Goal: Complete application form

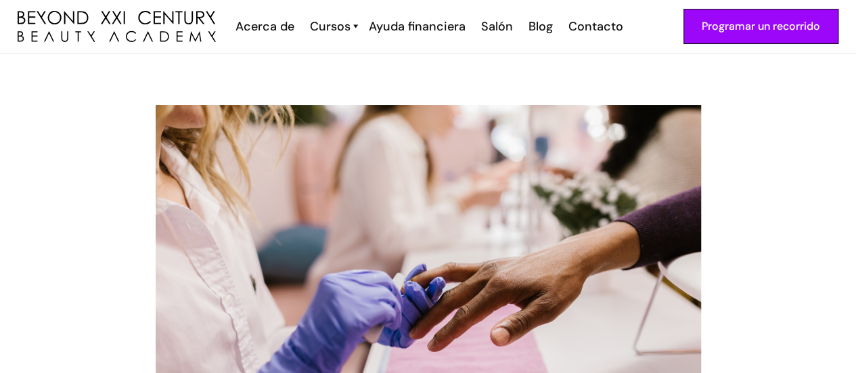
drag, startPoint x: 862, startPoint y: 24, endPoint x: 795, endPoint y: -49, distance: 99.6
click at [795, 0] on html "Programar un recorrido Acerca de Cosmetología Esteticista Manicura Barbero Curs…" at bounding box center [428, 186] width 856 height 373
click at [399, 26] on font "Ayuda financiera" at bounding box center [417, 26] width 97 height 16
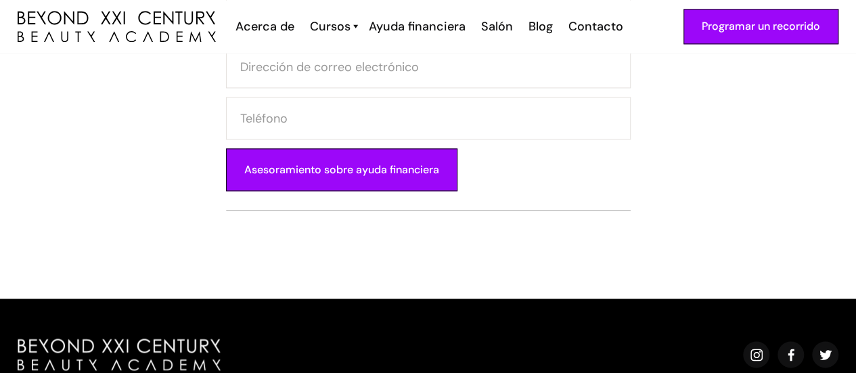
scroll to position [908, 0]
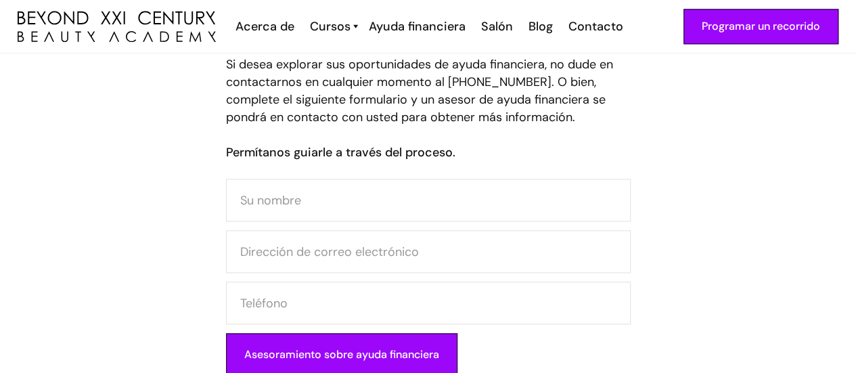
drag, startPoint x: 863, startPoint y: 33, endPoint x: 849, endPoint y: 186, distance: 153.6
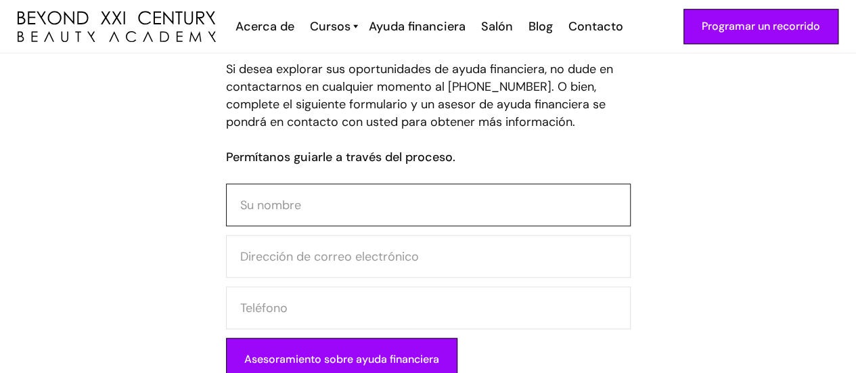
click at [378, 215] on input "Formulario de contacto" at bounding box center [428, 204] width 405 height 43
type input "Adrianyi Fuenmayor"
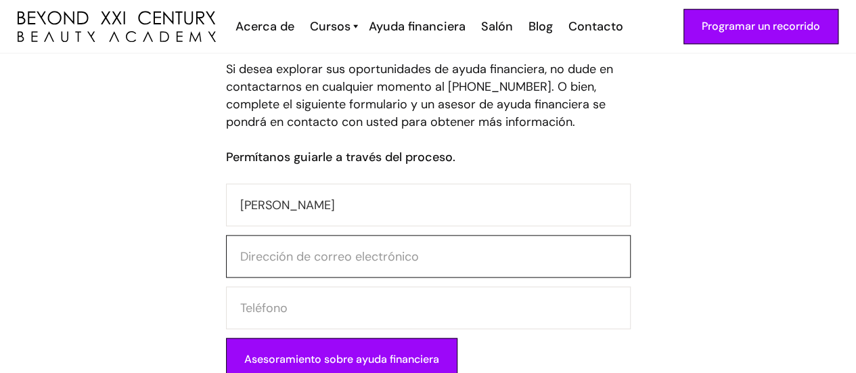
click at [341, 270] on input "Formulario de contacto" at bounding box center [428, 256] width 405 height 43
type input "A"
type input "[EMAIL_ADDRESS][DOMAIN_NAME]"
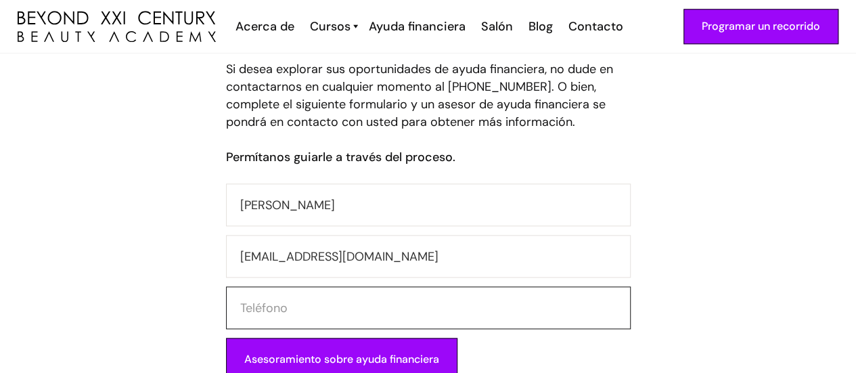
click at [330, 307] on input "Formulario de contacto" at bounding box center [428, 307] width 405 height 43
type input "4153841291"
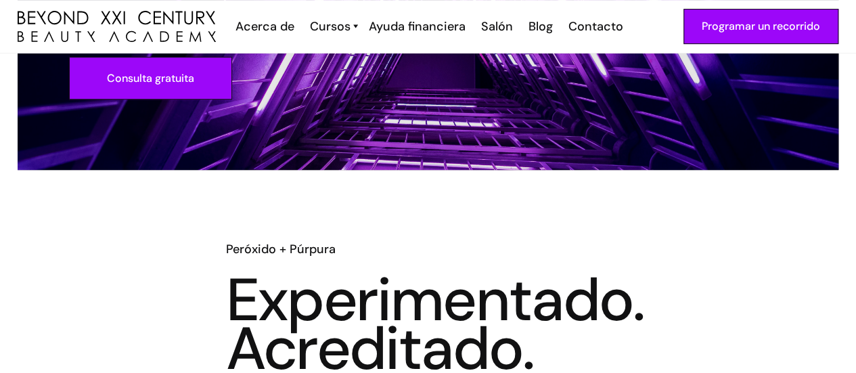
scroll to position [0, 0]
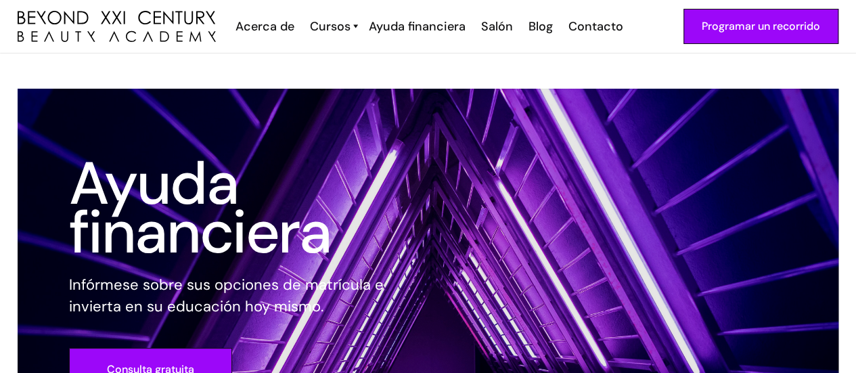
drag, startPoint x: 849, startPoint y: 23, endPoint x: 849, endPoint y: 37, distance: 13.6
click at [849, 37] on div "Programar un recorrido Acerca de Cosmetología Esteticista Manicura Barbero Curs…" at bounding box center [428, 26] width 856 height 53
click at [164, 351] on link "Consulta gratuita" at bounding box center [150, 369] width 163 height 43
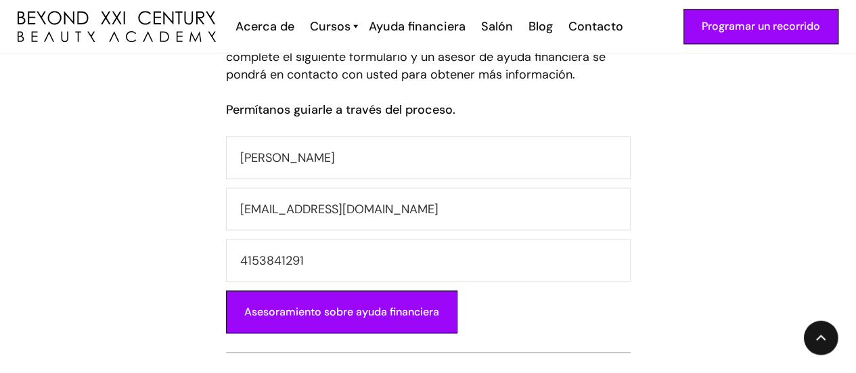
scroll to position [803, 0]
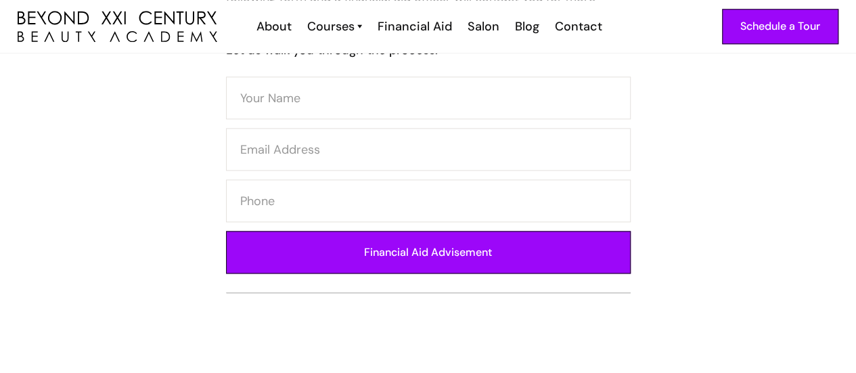
scroll to position [851, 0]
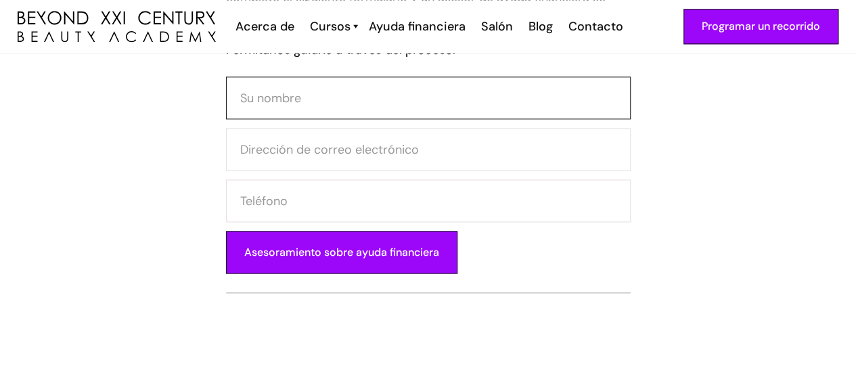
click at [301, 102] on input "Formulario de contacto" at bounding box center [428, 97] width 405 height 43
click at [245, 102] on input "HAdrianyi [PERSON_NAME]" at bounding box center [428, 97] width 405 height 43
type input "[PERSON_NAME] [PERSON_NAME]"
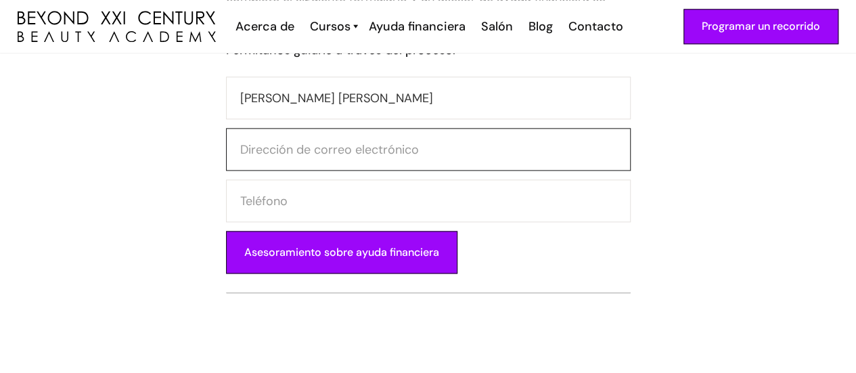
click at [277, 140] on input "Formulario de contacto" at bounding box center [428, 149] width 405 height 43
type input "[EMAIL_ADDRESS][DOMAIN_NAME]"
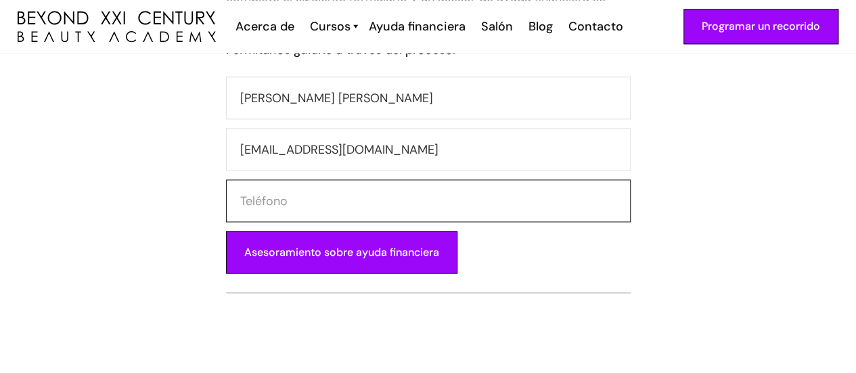
click at [278, 190] on input "Formulario de contacto" at bounding box center [428, 200] width 405 height 43
type input "4153841291"
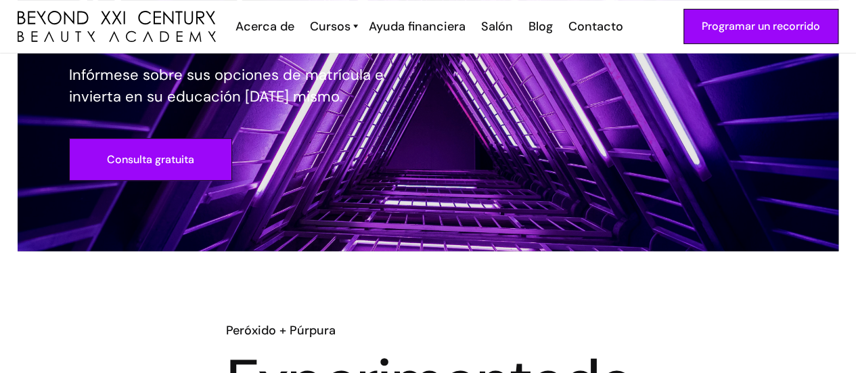
scroll to position [203, 0]
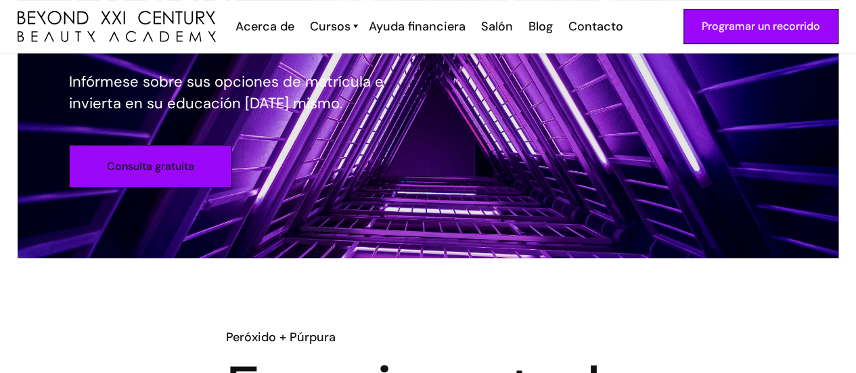
click at [222, 170] on link "Consulta gratuita" at bounding box center [150, 166] width 163 height 43
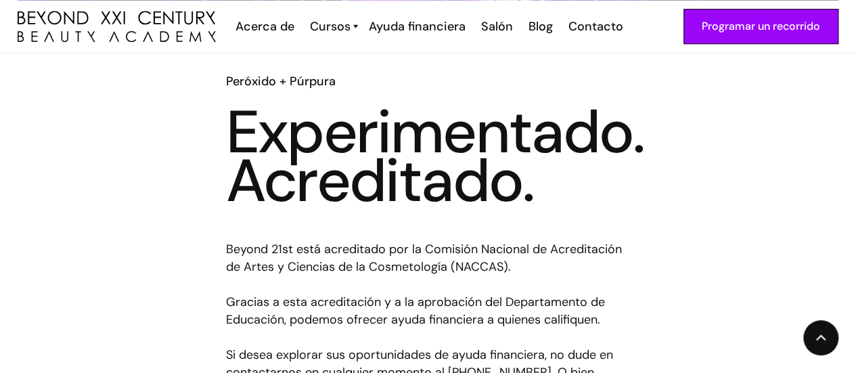
scroll to position [460, 0]
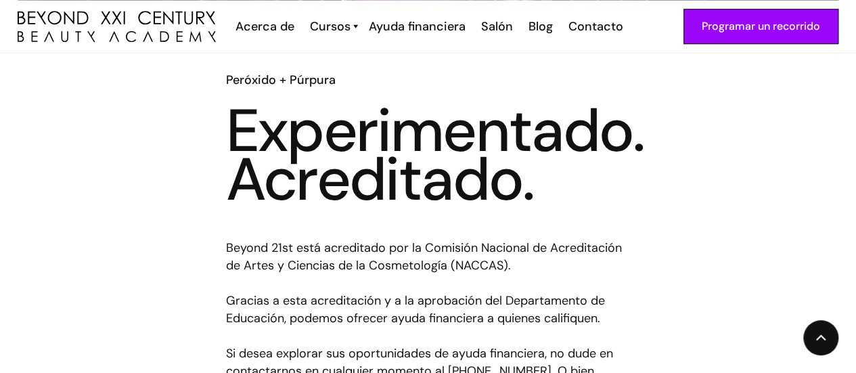
click at [326, 173] on font "Experimentado. Acreditado." at bounding box center [435, 155] width 418 height 126
click at [341, 254] on font "Beyond 21st está acreditado por la Comisión Nacional de Acreditación de Artes y…" at bounding box center [424, 257] width 396 height 34
click at [300, 76] on font "Peróxido + Púrpura" at bounding box center [281, 80] width 110 height 16
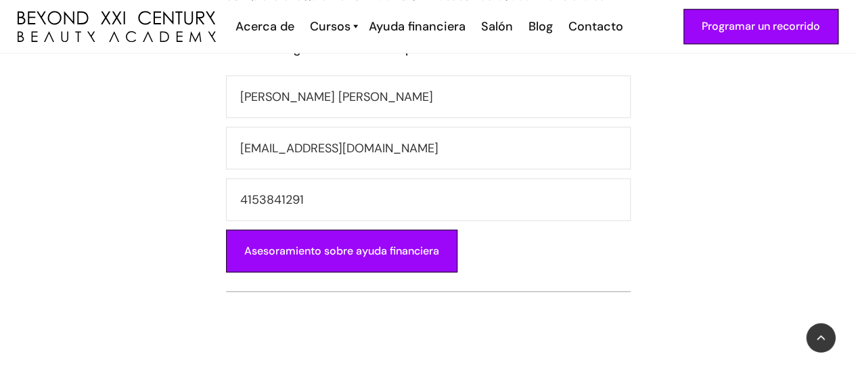
scroll to position [874, 0]
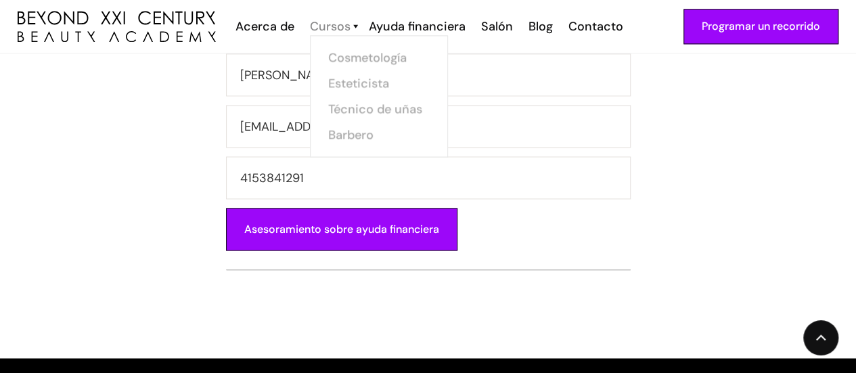
click at [329, 28] on font "Cursos" at bounding box center [330, 26] width 41 height 16
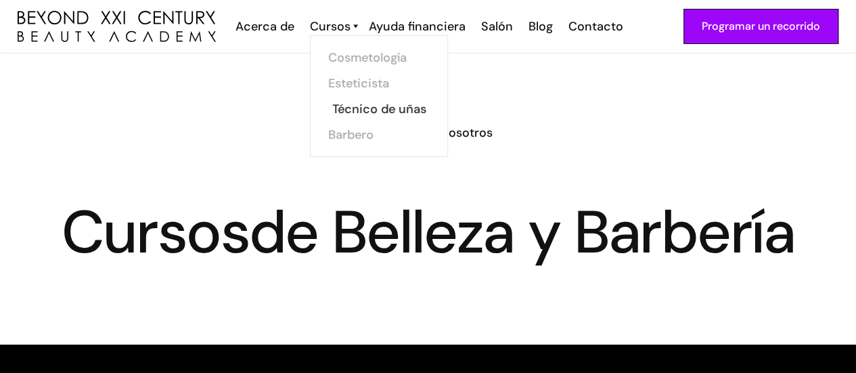
click at [348, 107] on font "Técnico de uñas" at bounding box center [379, 109] width 94 height 16
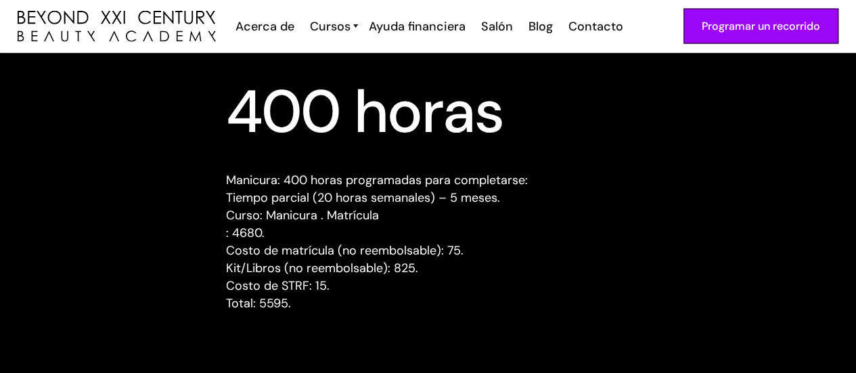
scroll to position [1272, 0]
